Goal: Book appointment/travel/reservation

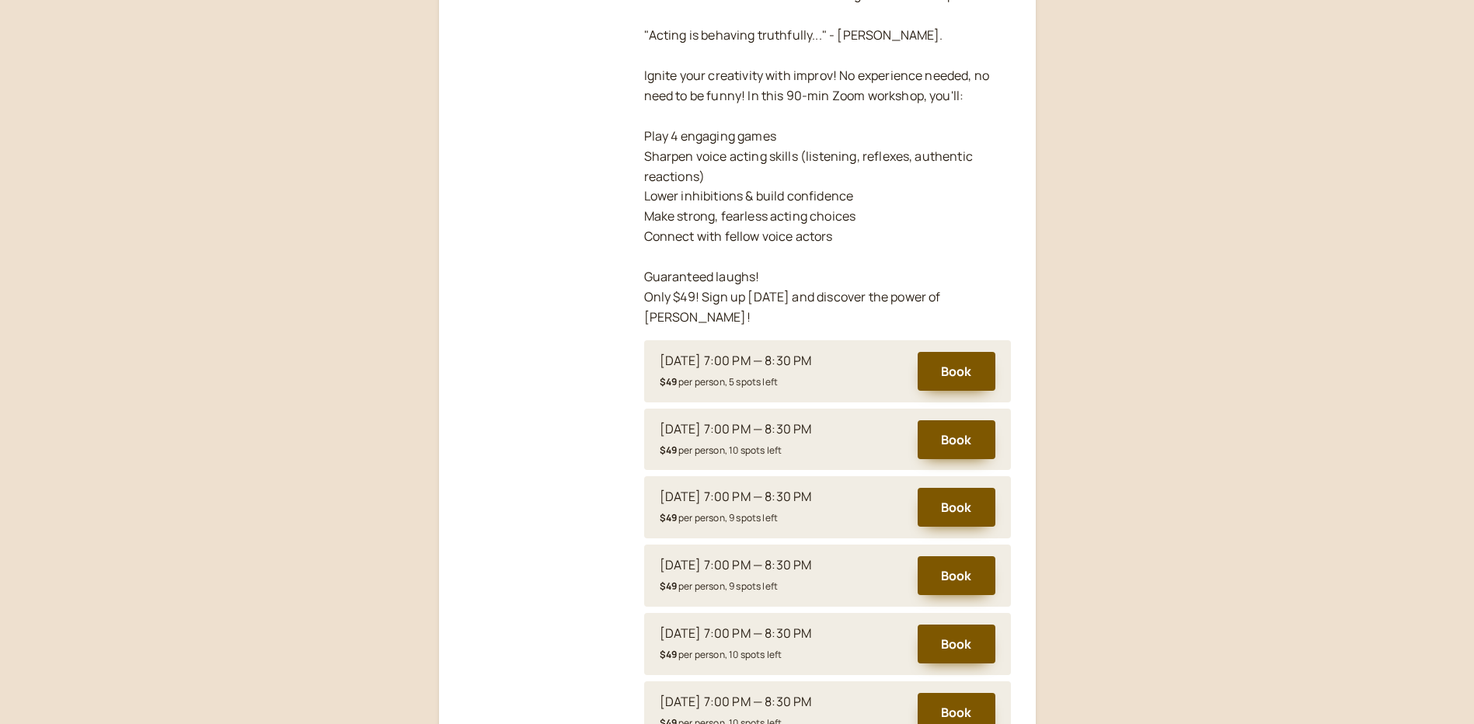
scroll to position [492, 0]
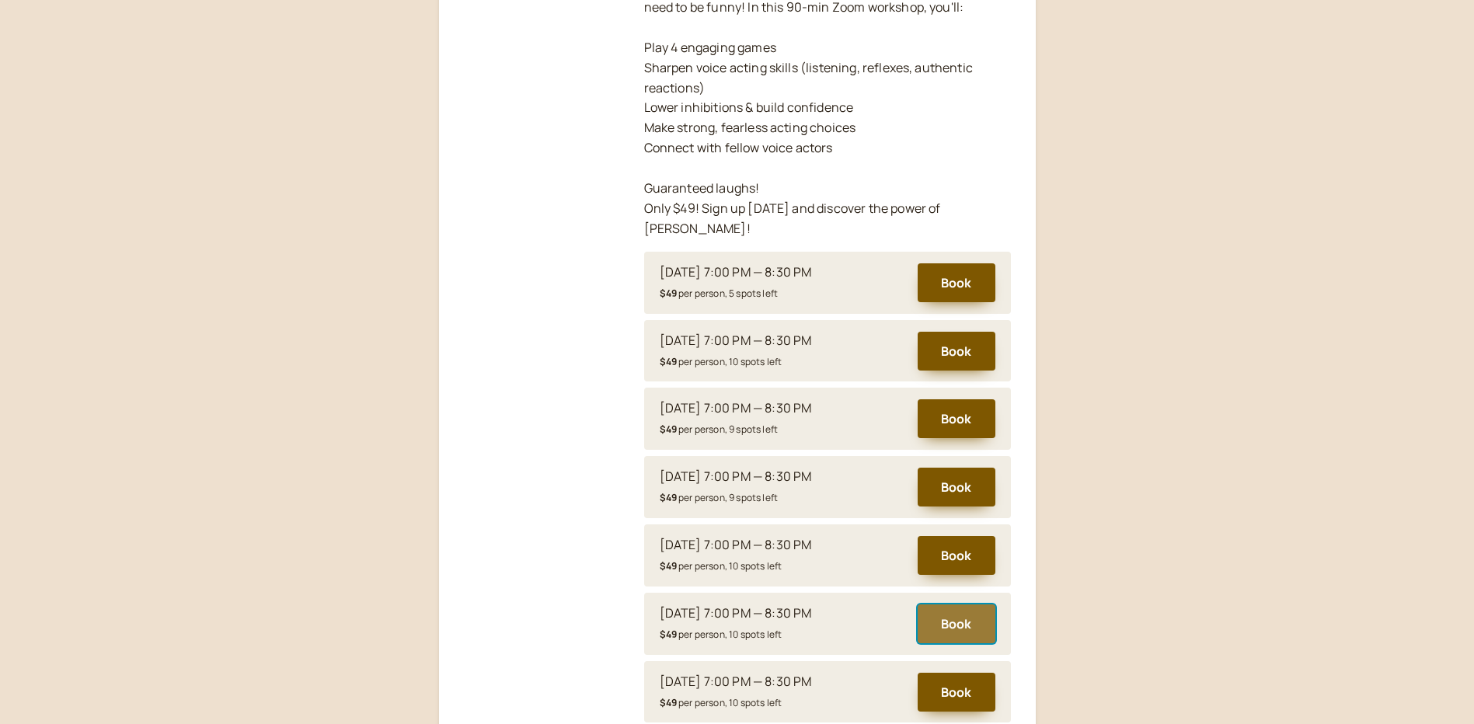
click at [959, 607] on button "Book" at bounding box center [956, 623] width 78 height 39
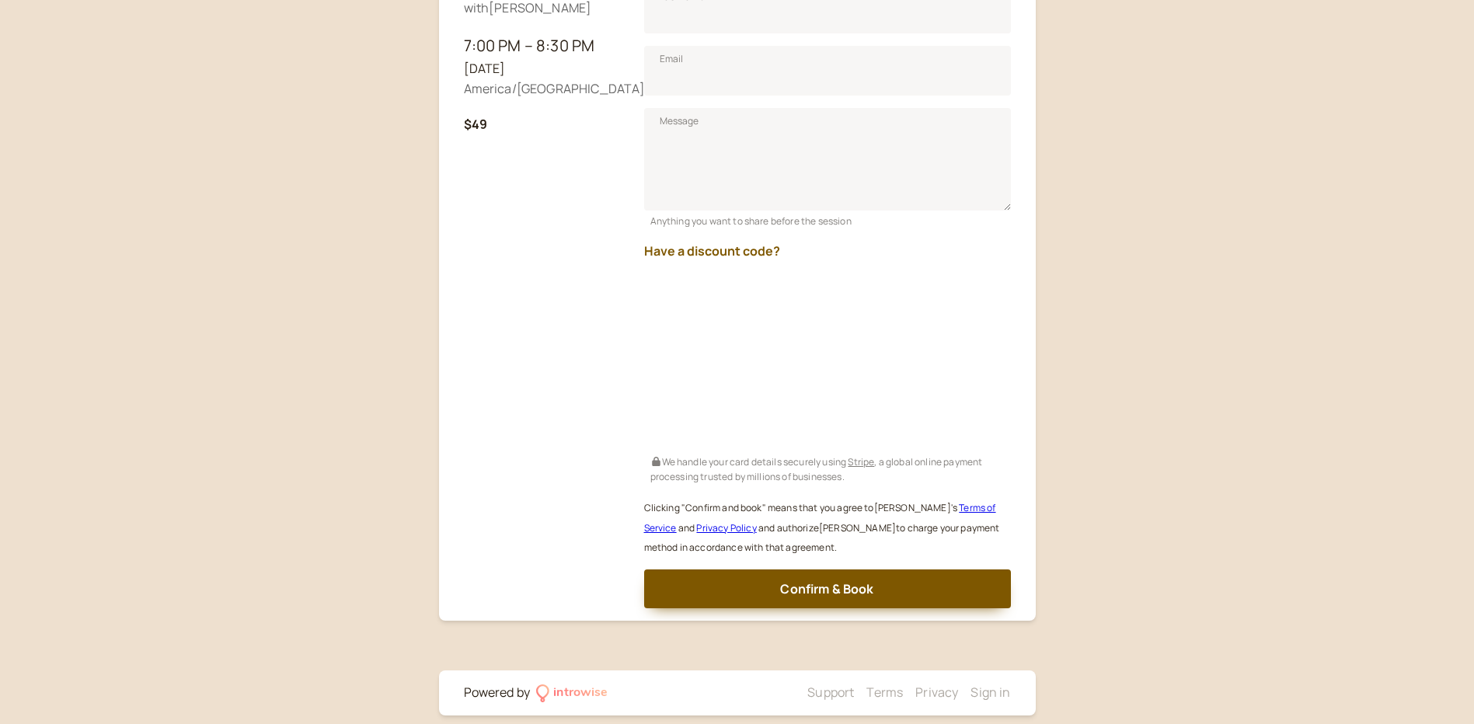
scroll to position [397, 0]
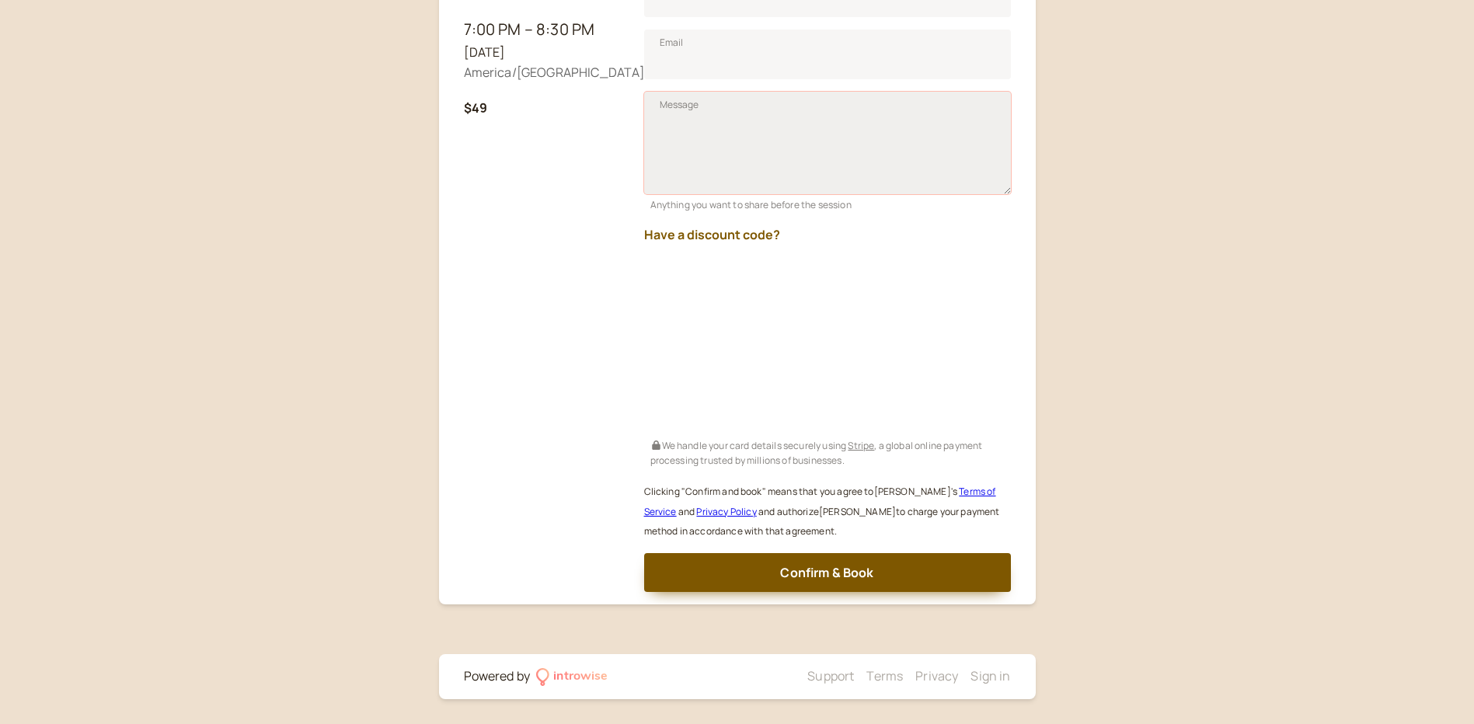
click at [715, 130] on textarea "Message" at bounding box center [827, 143] width 367 height 103
paste textarea "o use Promo code SAVPRO25"
click at [667, 130] on textarea "o use Promo code SAVPRO25" at bounding box center [827, 143] width 367 height 103
drag, startPoint x: 687, startPoint y: 128, endPoint x: 703, endPoint y: 124, distance: 16.8
click at [687, 128] on textarea "o use Promo code SAVPRO25" at bounding box center [827, 143] width 367 height 103
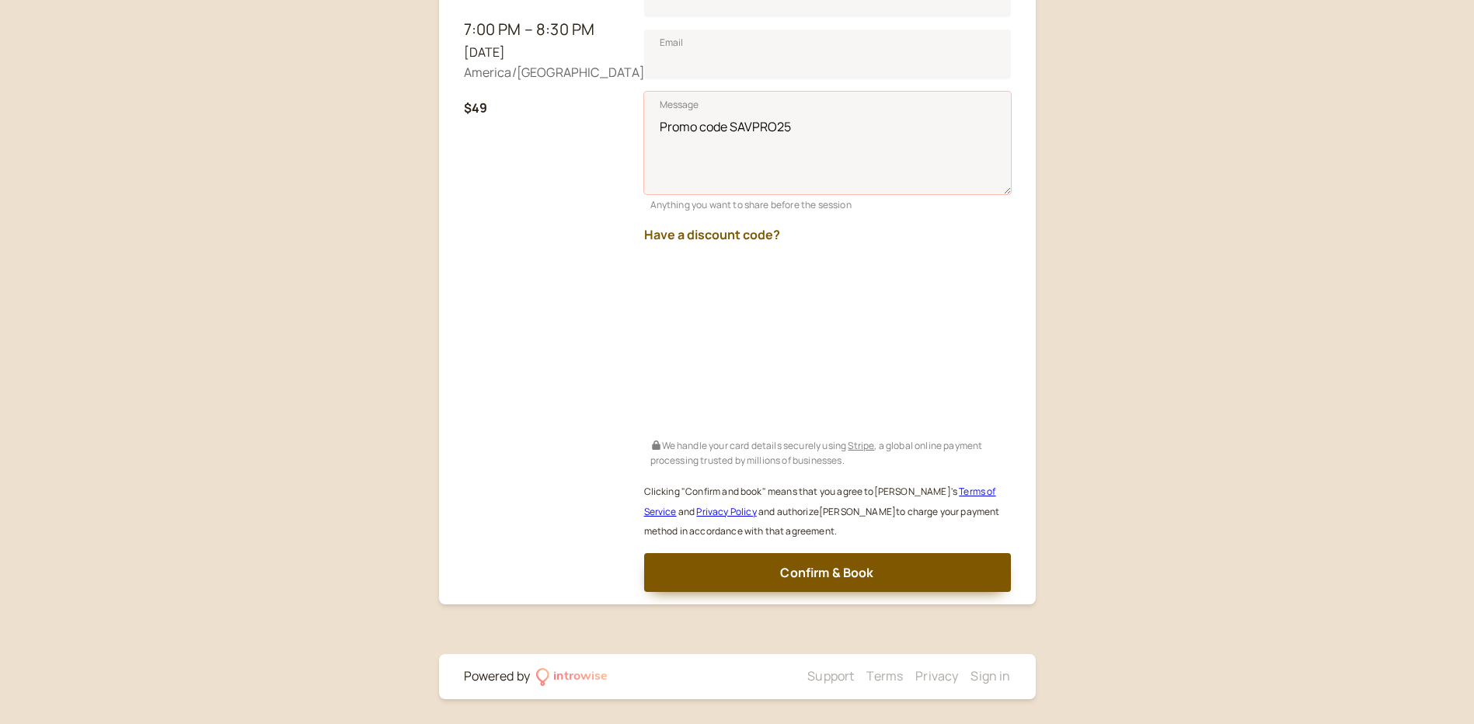
type textarea "Promo code SAVPRO25"
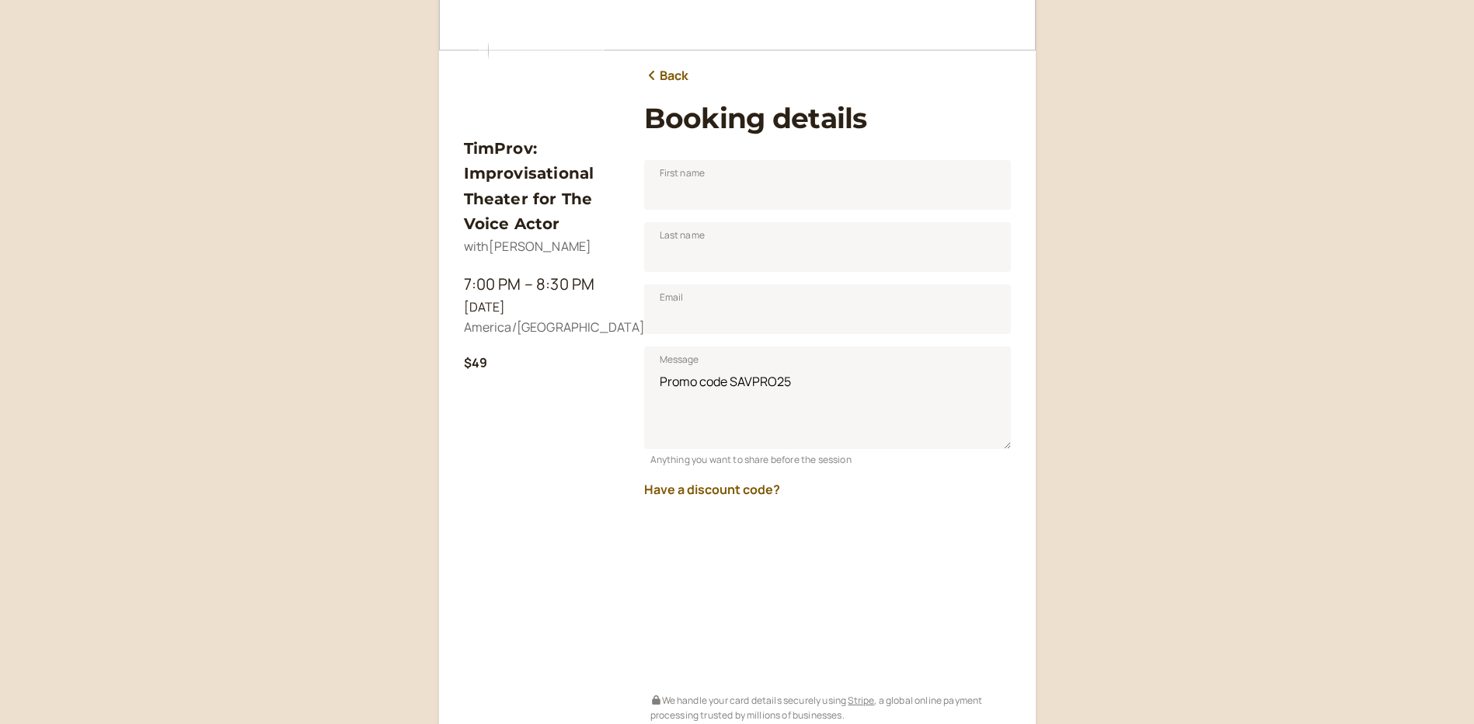
scroll to position [86, 0]
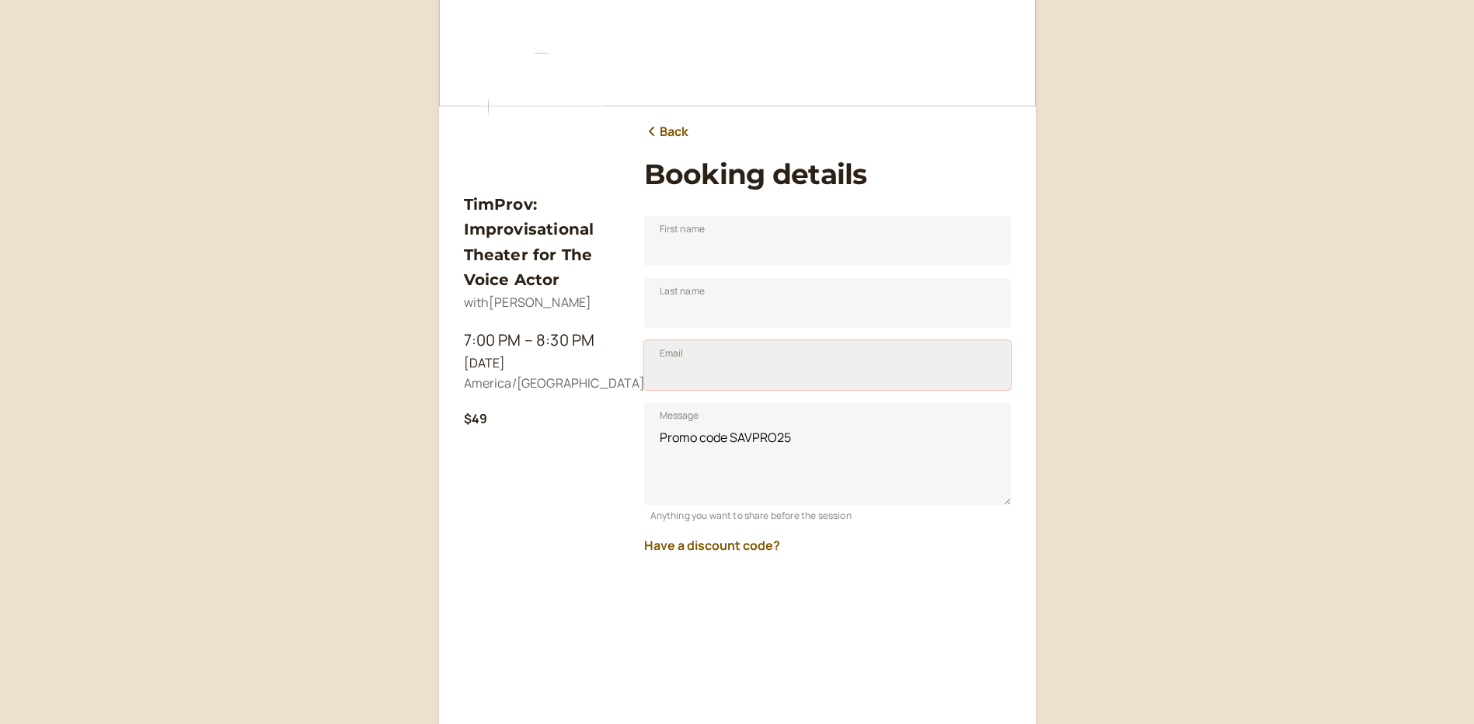
click at [811, 357] on input "Email" at bounding box center [827, 365] width 367 height 50
type input "[EMAIL_ADDRESS][DOMAIN_NAME]"
click at [700, 242] on input "First name" at bounding box center [827, 241] width 367 height 50
type input "[PERSON_NAME]"
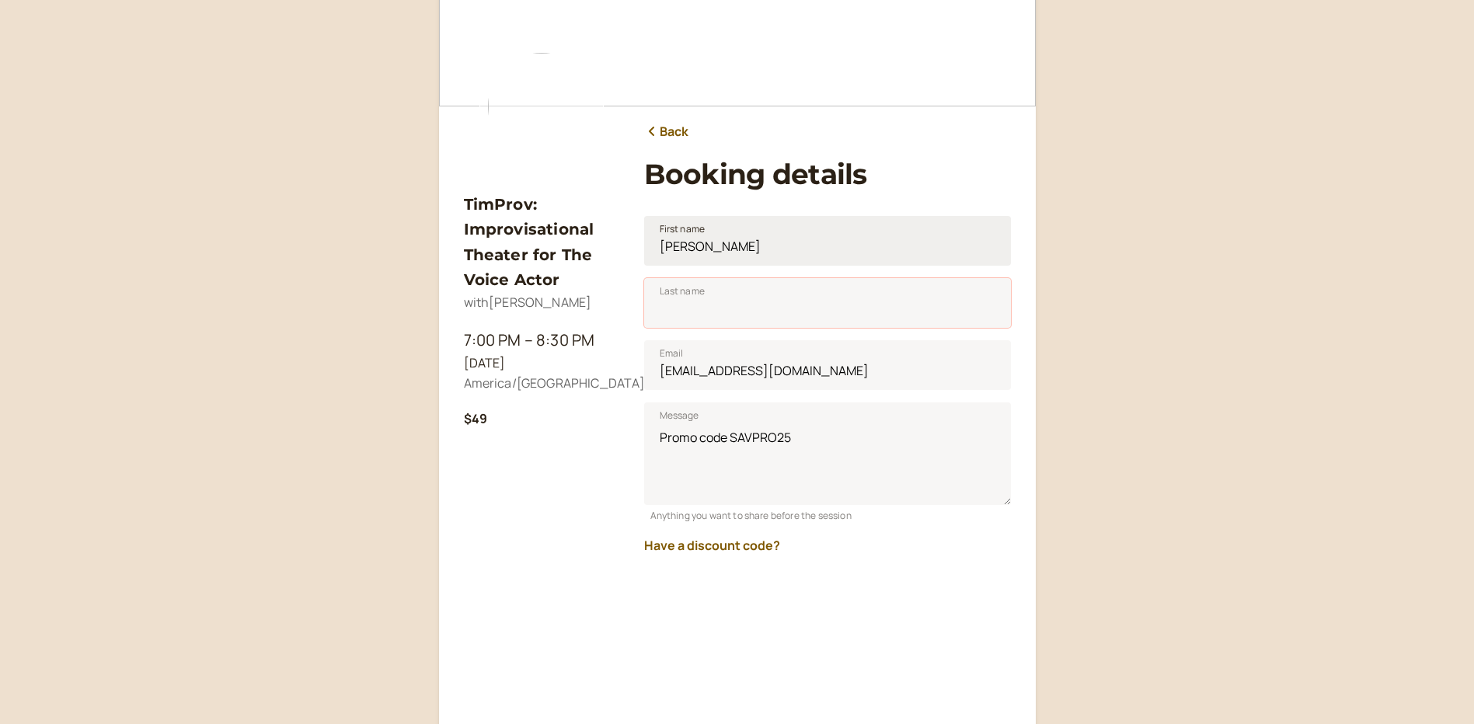
type input "[PERSON_NAME]"
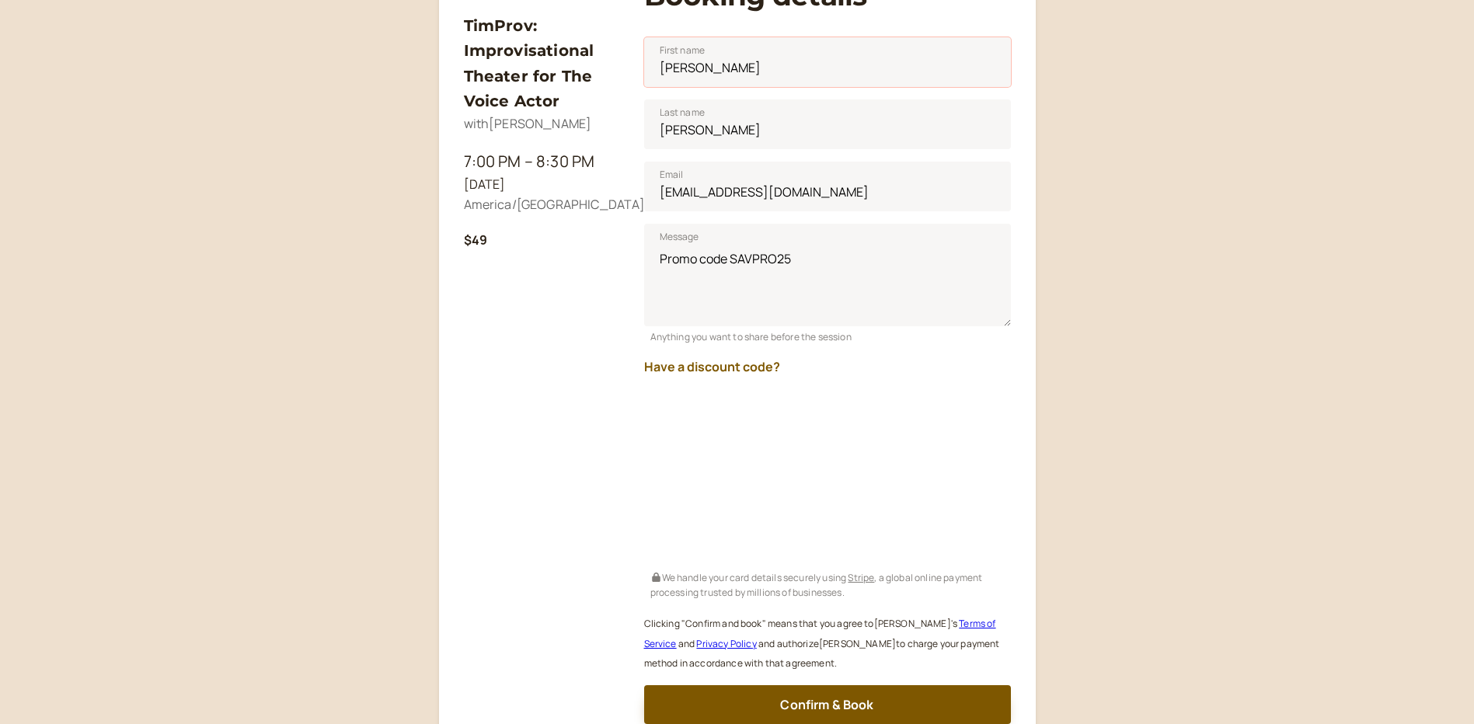
scroll to position [319, 0]
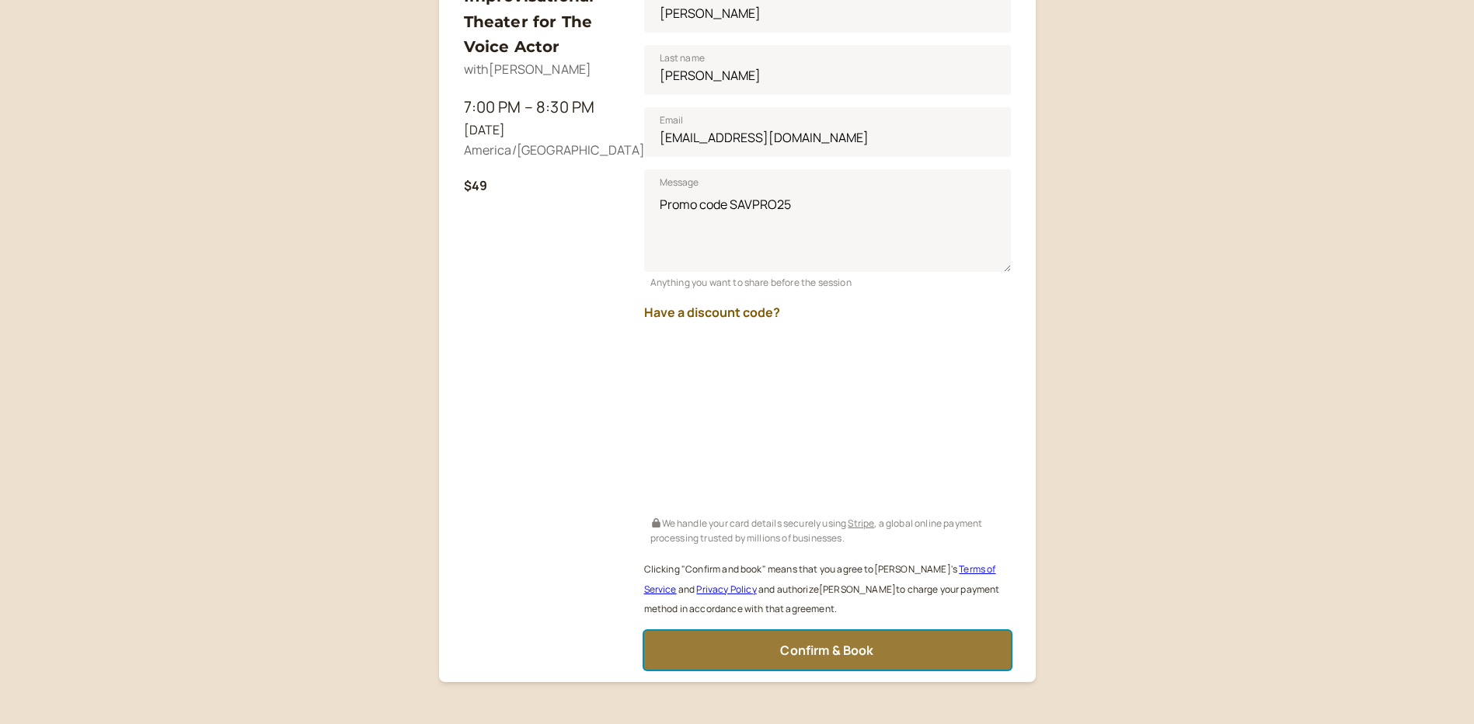
click at [803, 647] on span "Confirm & Book" at bounding box center [826, 650] width 93 height 17
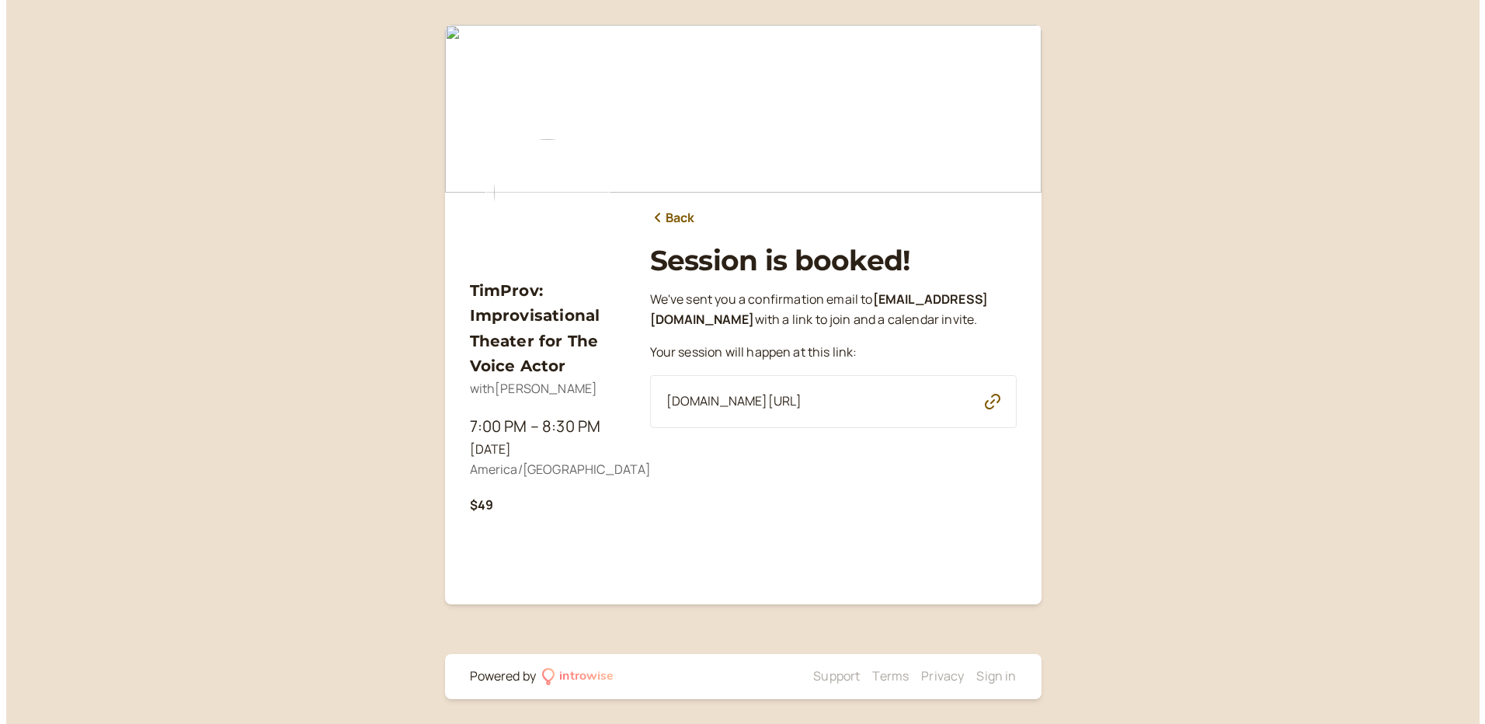
scroll to position [0, 0]
